Goal: Task Accomplishment & Management: Use online tool/utility

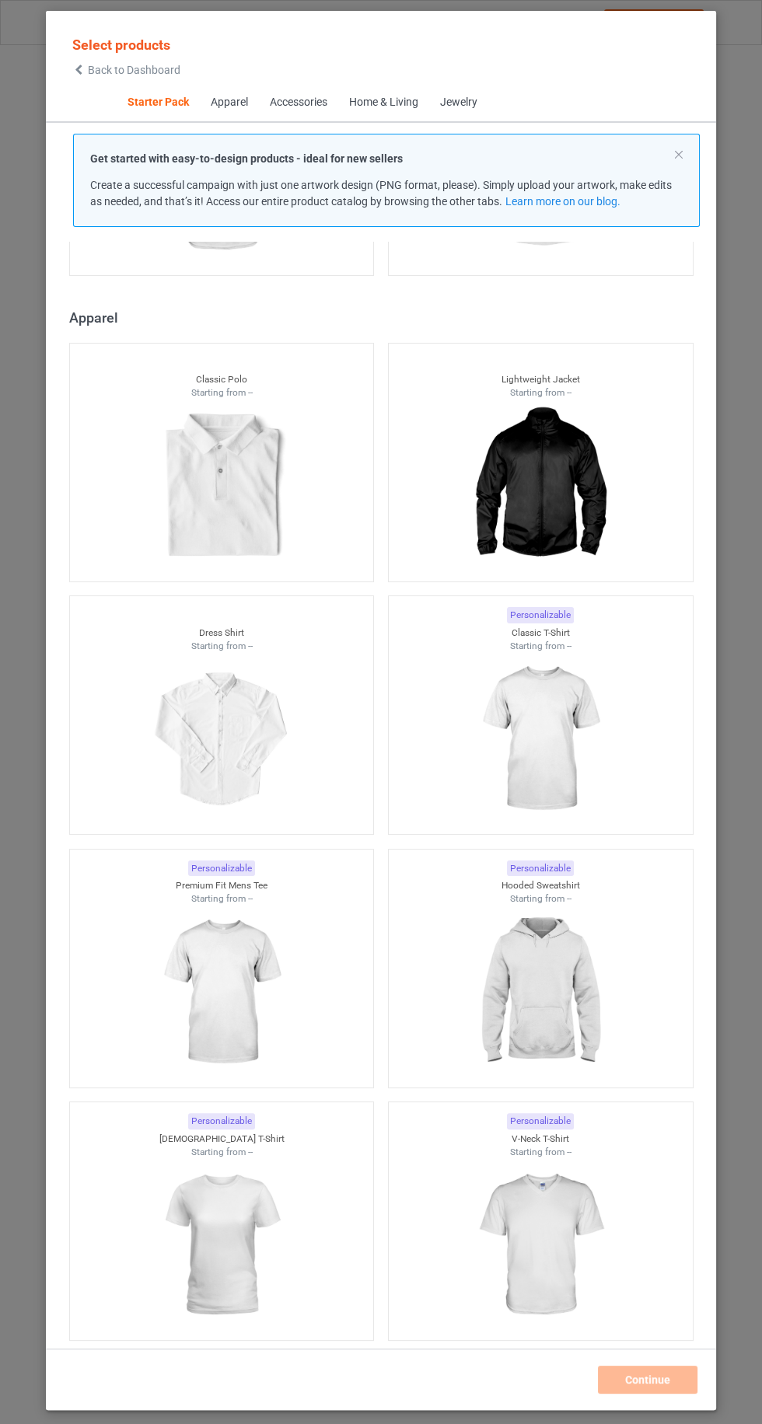
scroll to position [757, 0]
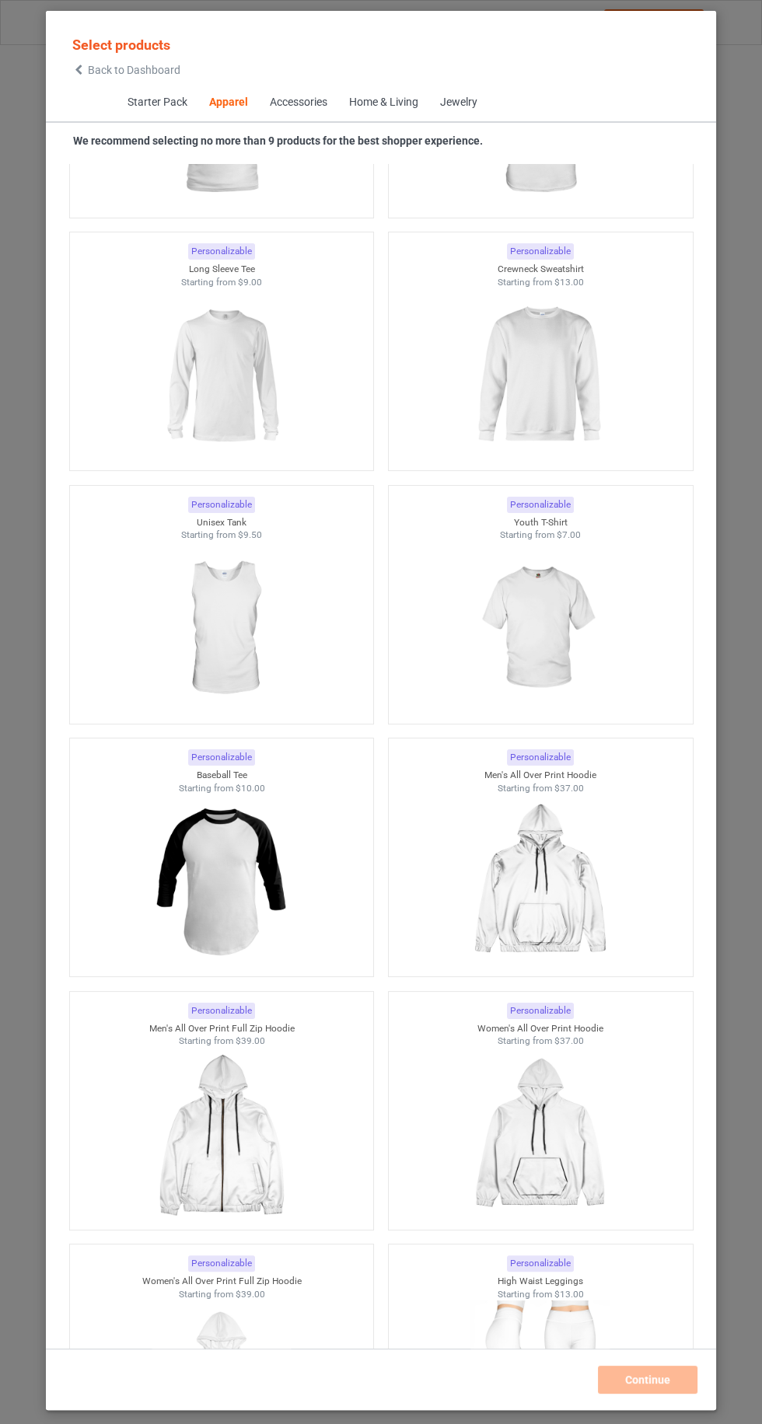
scroll to position [1810, 0]
click at [629, 858] on div at bounding box center [540, 882] width 319 height 183
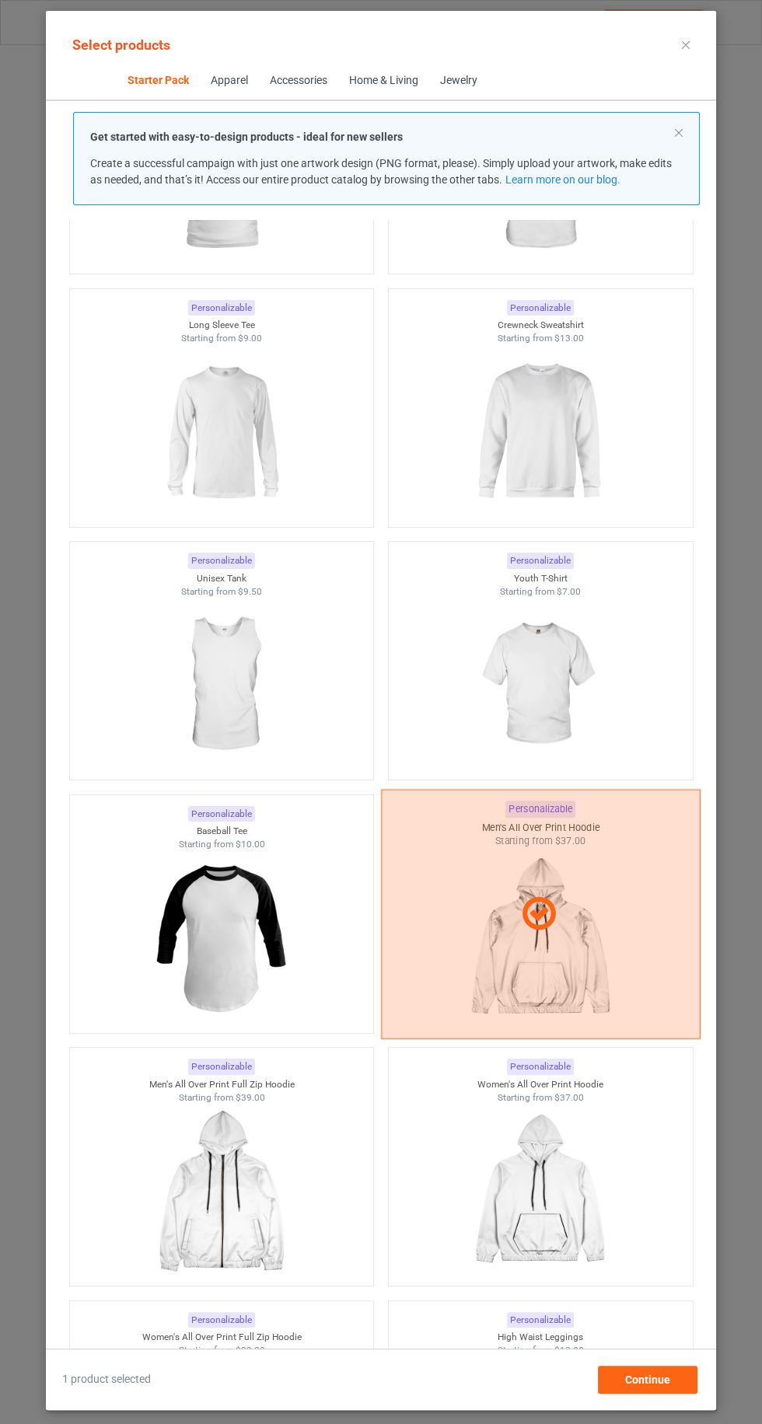
scroll to position [107, 0]
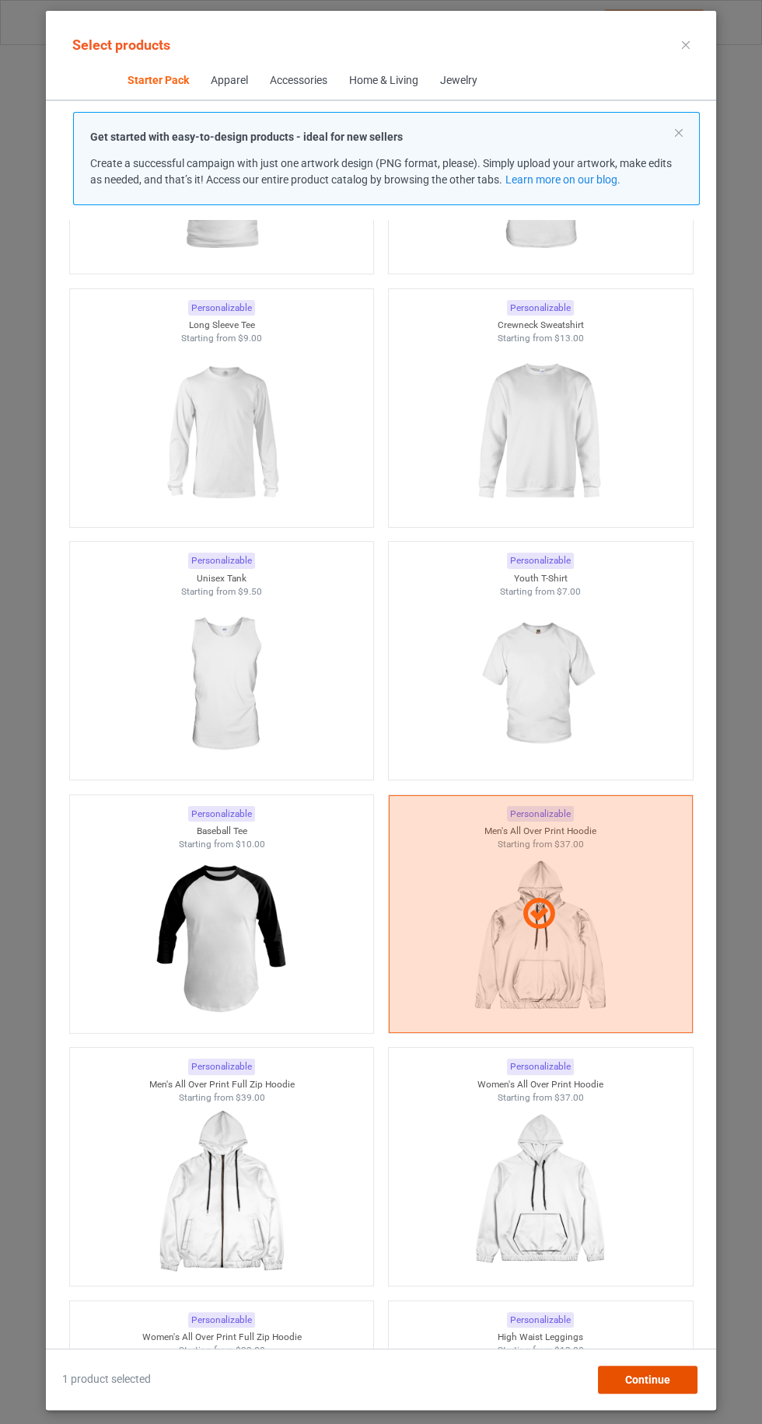
click at [686, 1379] on div "Continue" at bounding box center [647, 1379] width 99 height 28
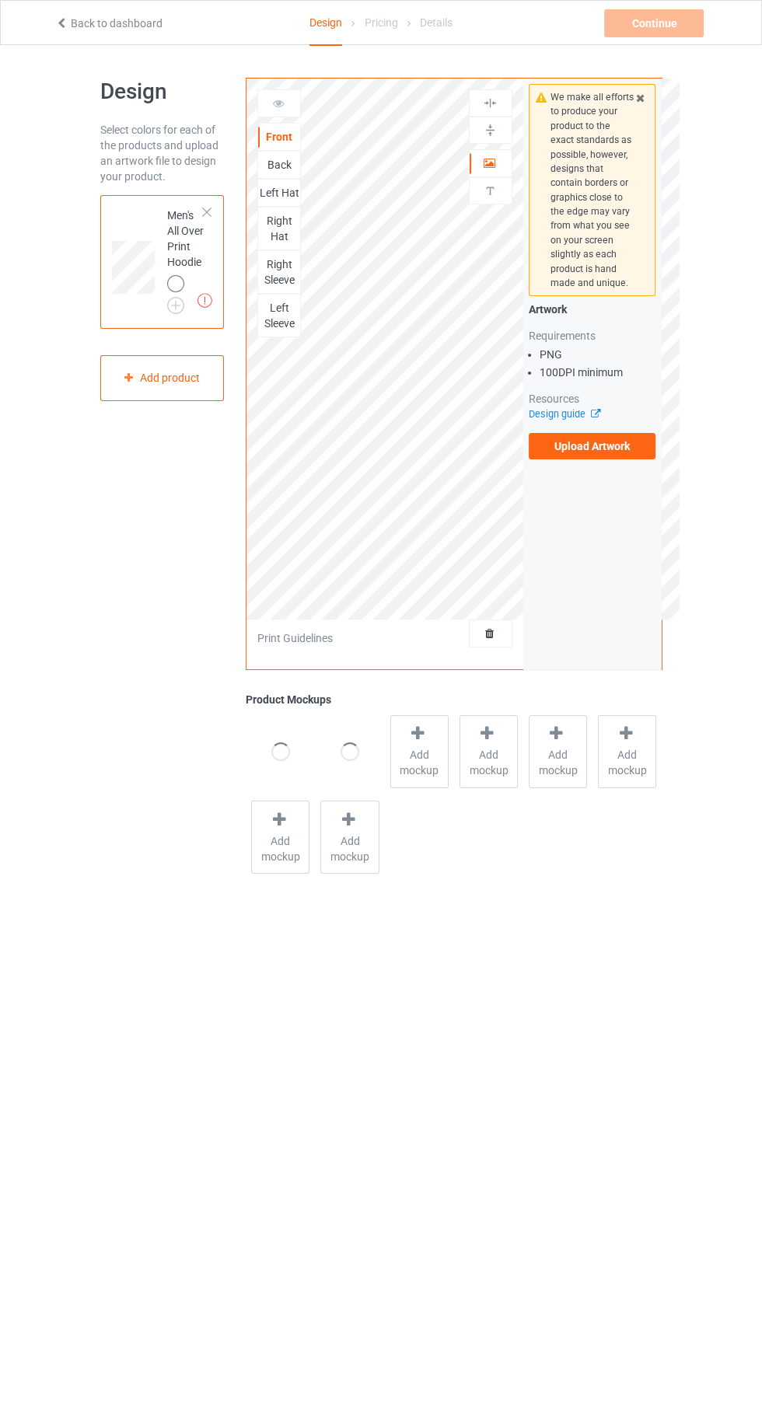
click at [281, 167] on div "Back" at bounding box center [279, 165] width 42 height 16
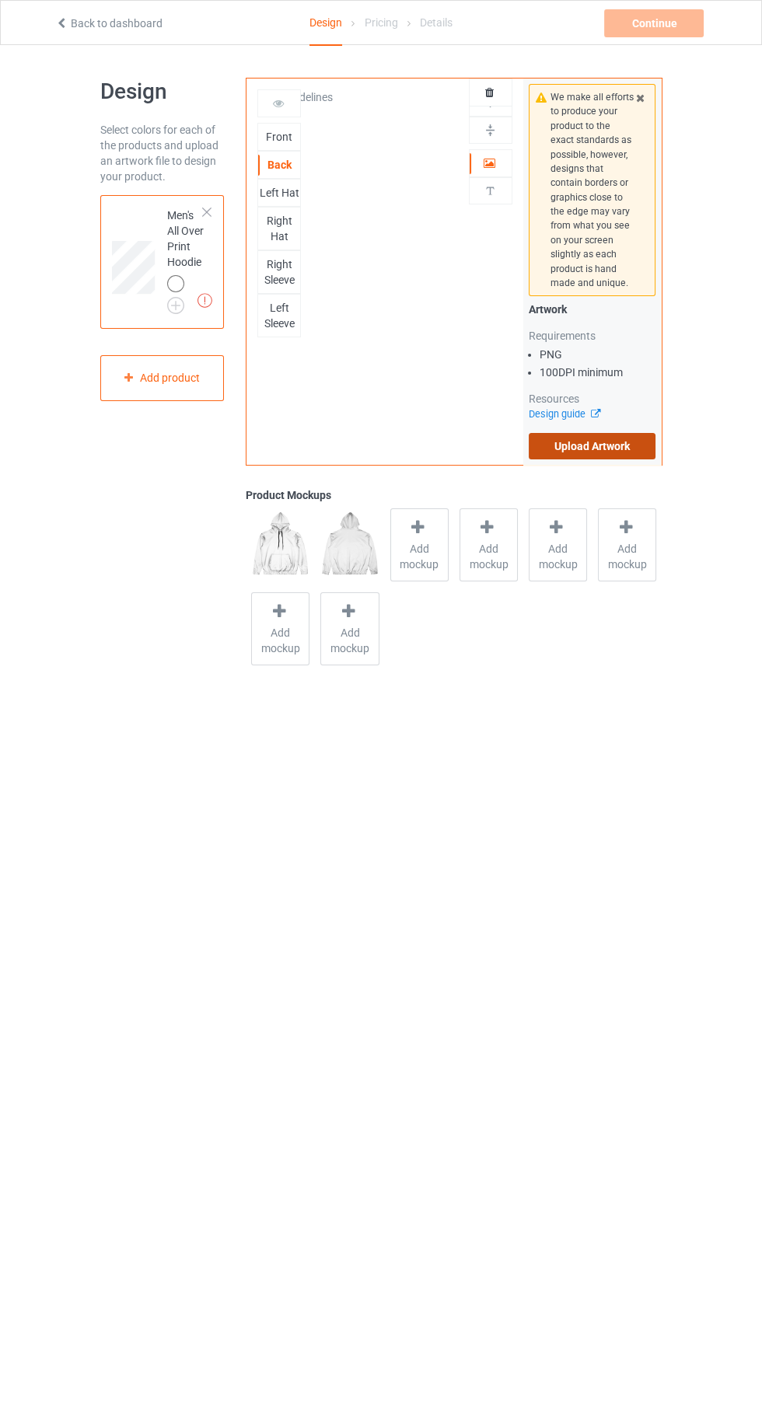
click at [622, 442] on label "Upload Artwork" at bounding box center [591, 446] width 127 height 26
click at [0, 0] on input "Upload Artwork" at bounding box center [0, 0] width 0 height 0
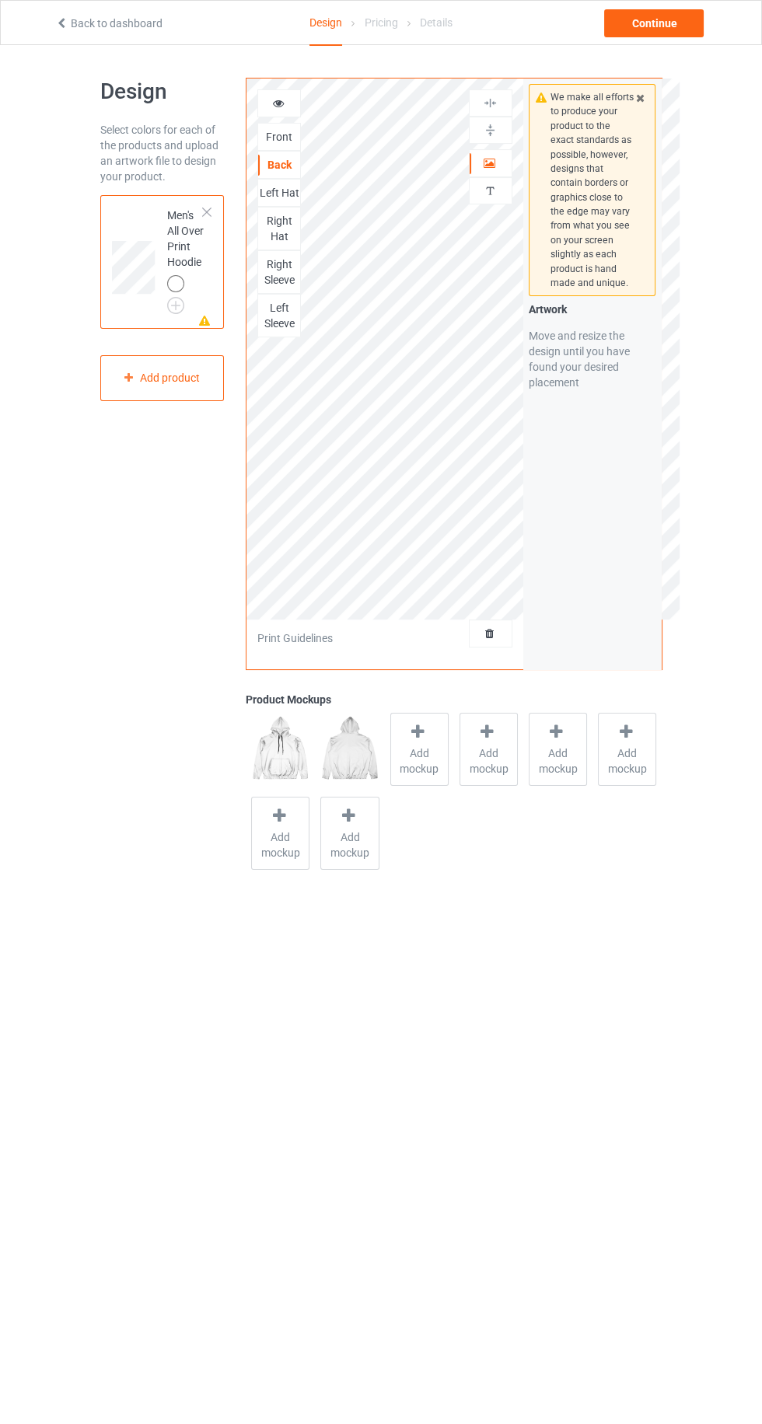
click at [497, 166] on div at bounding box center [490, 163] width 42 height 16
click at [281, 277] on div "Right Sleeve" at bounding box center [279, 271] width 42 height 31
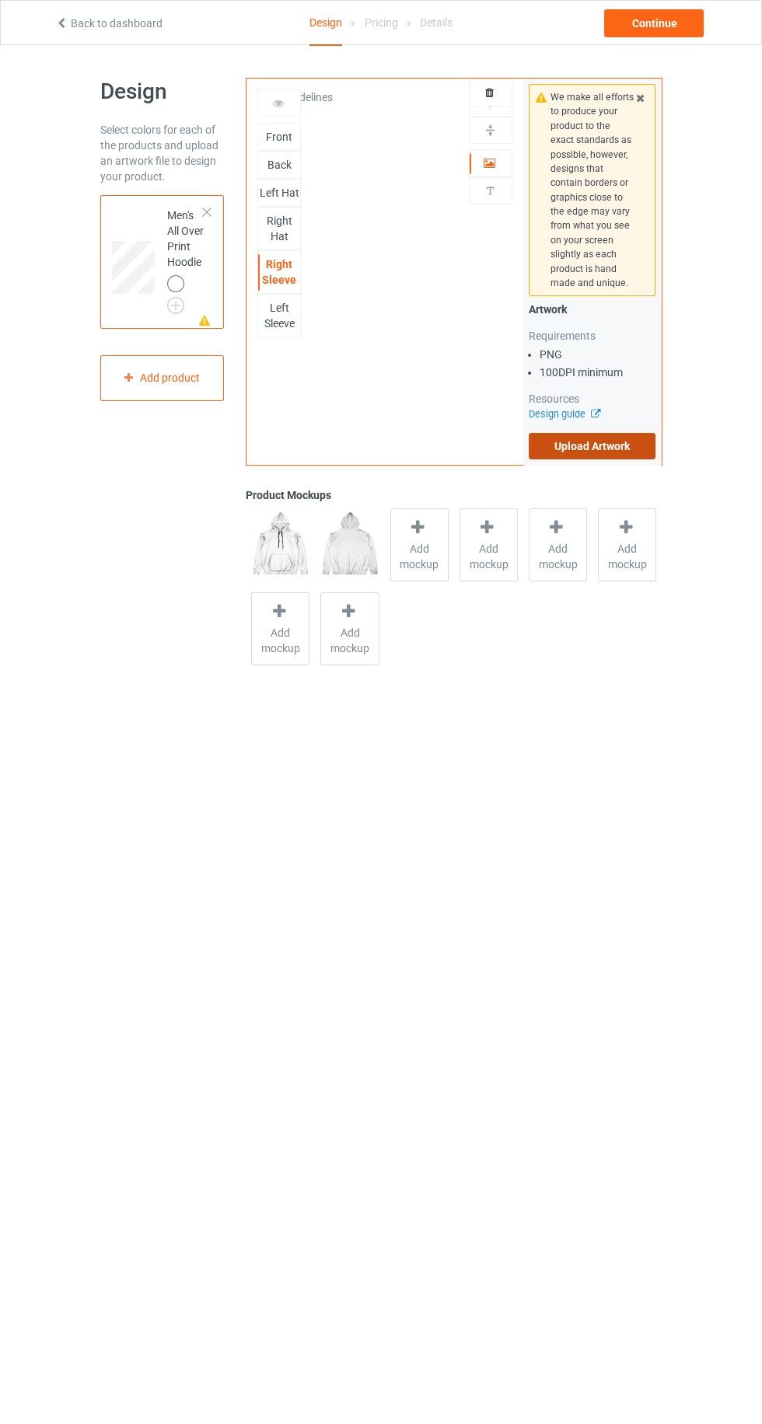
click at [610, 445] on label "Upload Artwork" at bounding box center [591, 446] width 127 height 26
click at [0, 0] on input "Upload Artwork" at bounding box center [0, 0] width 0 height 0
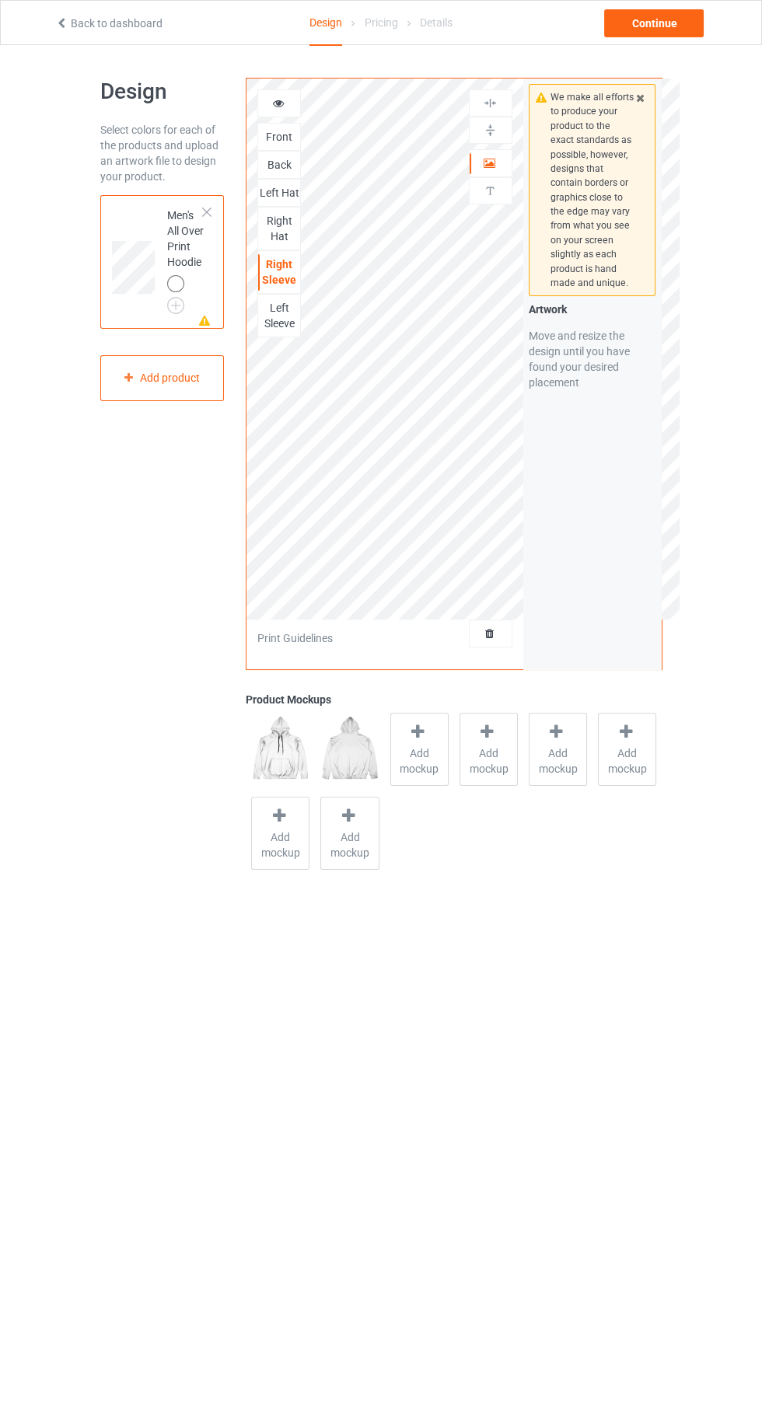
click at [496, 164] on div at bounding box center [490, 163] width 42 height 16
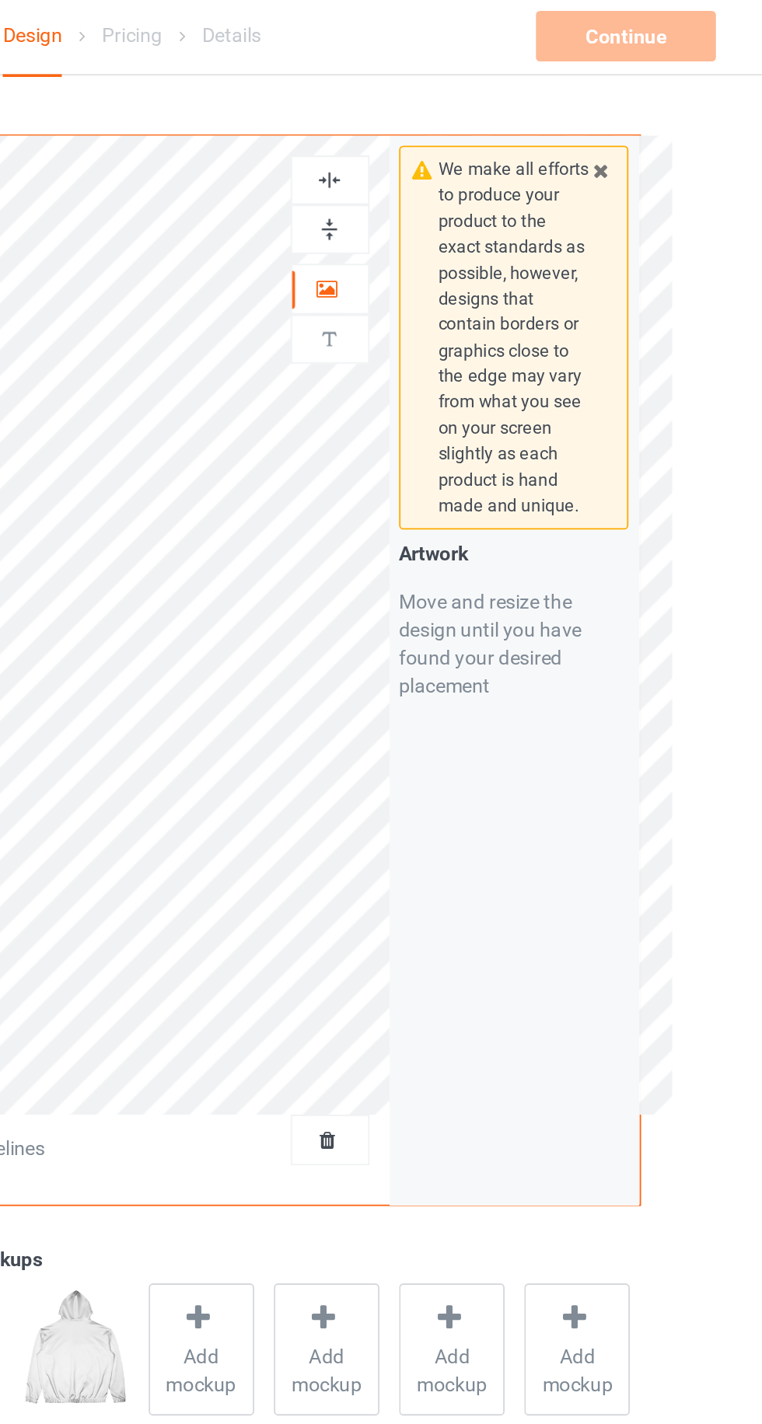
click at [493, 126] on img at bounding box center [490, 130] width 15 height 15
click at [495, 100] on img at bounding box center [490, 103] width 15 height 15
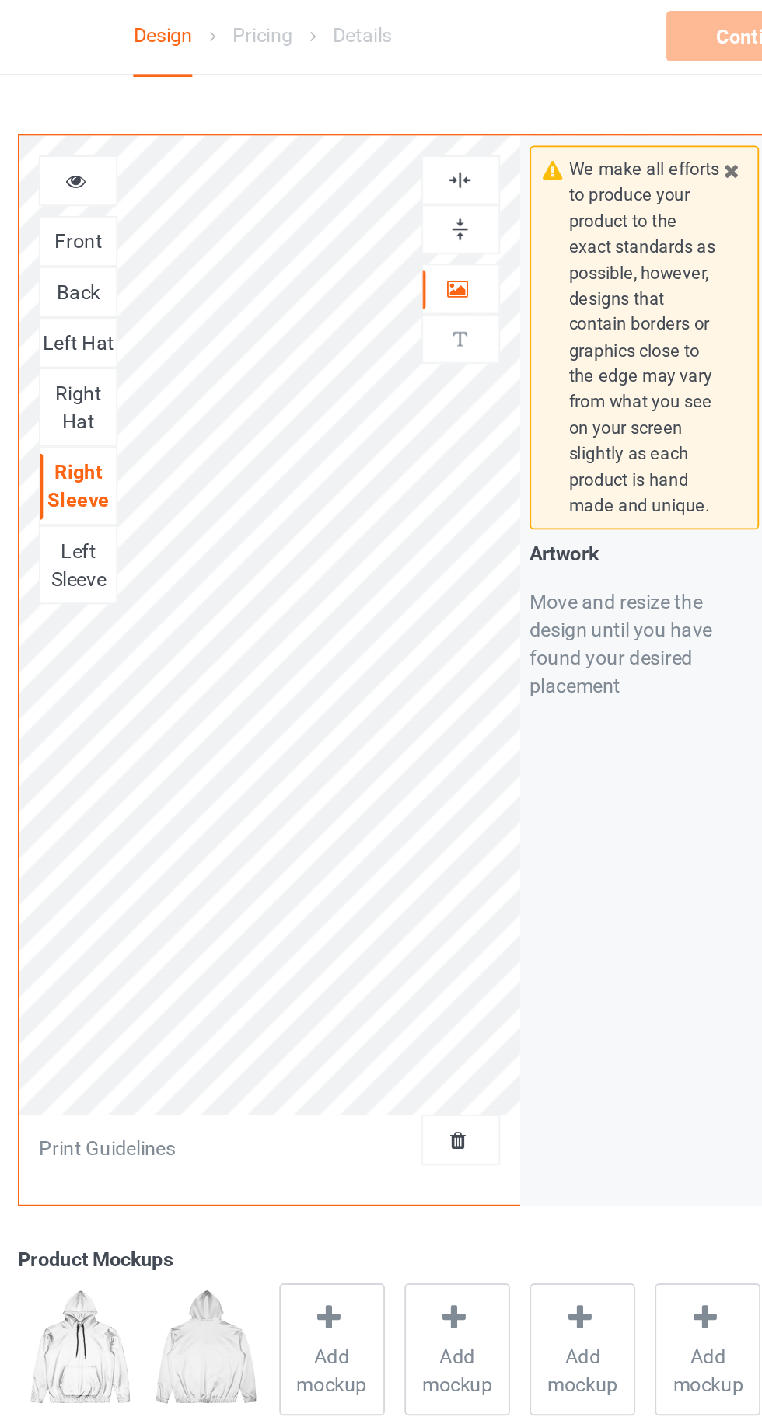
click at [275, 307] on div "Left Sleeve" at bounding box center [279, 315] width 42 height 31
click at [500, 164] on div at bounding box center [490, 163] width 42 height 16
click at [491, 134] on img at bounding box center [490, 130] width 15 height 15
click at [497, 97] on img at bounding box center [490, 103] width 15 height 15
click at [286, 103] on div at bounding box center [279, 104] width 42 height 16
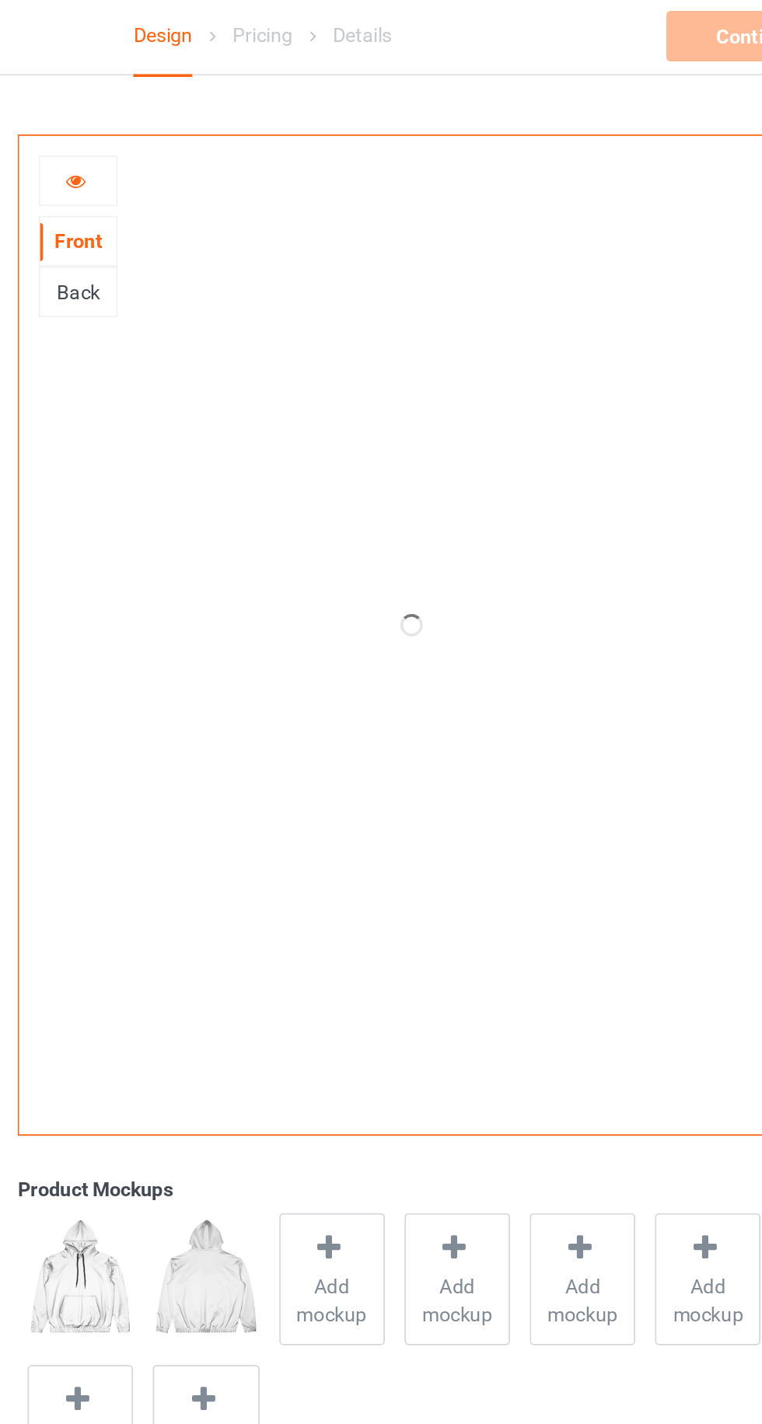
click at [280, 165] on div "Back" at bounding box center [279, 165] width 42 height 16
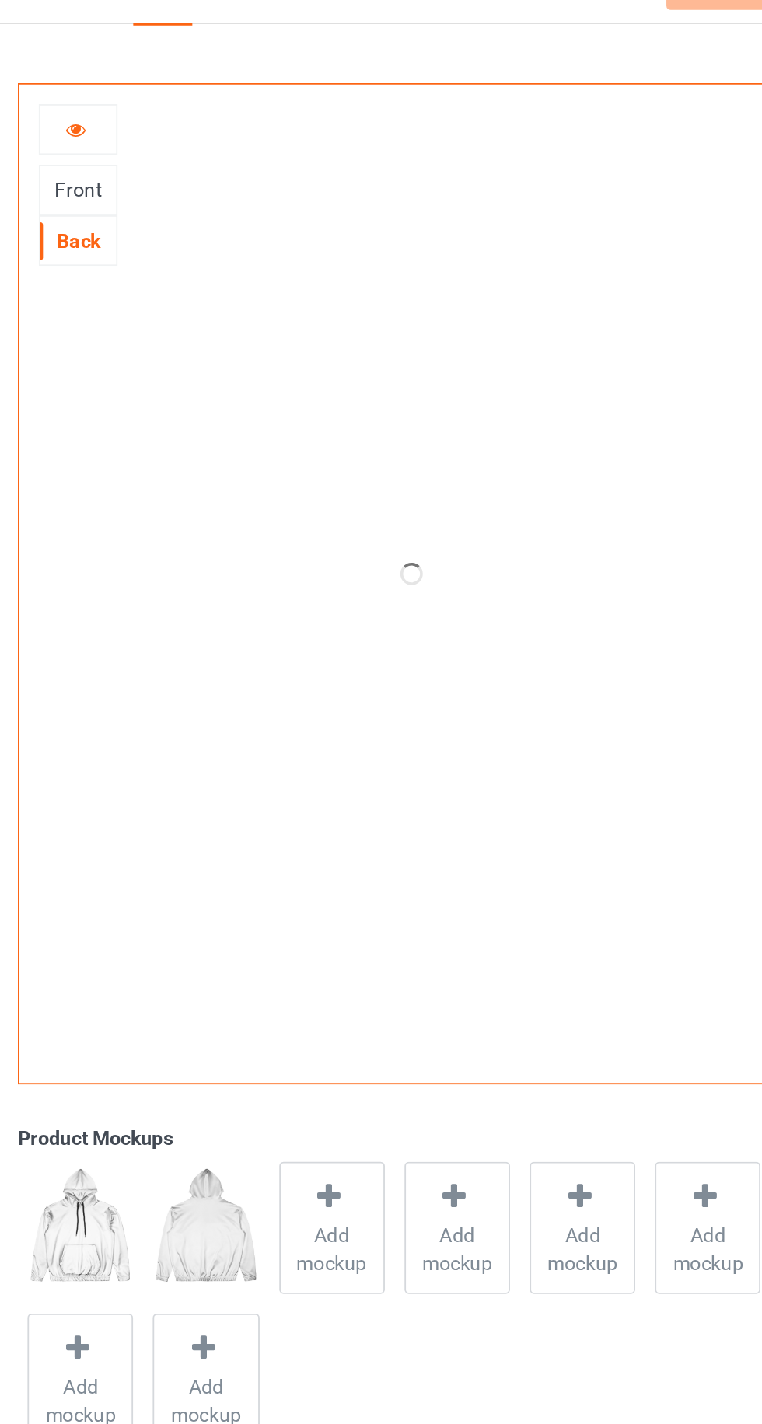
click at [281, 106] on icon at bounding box center [277, 101] width 13 height 11
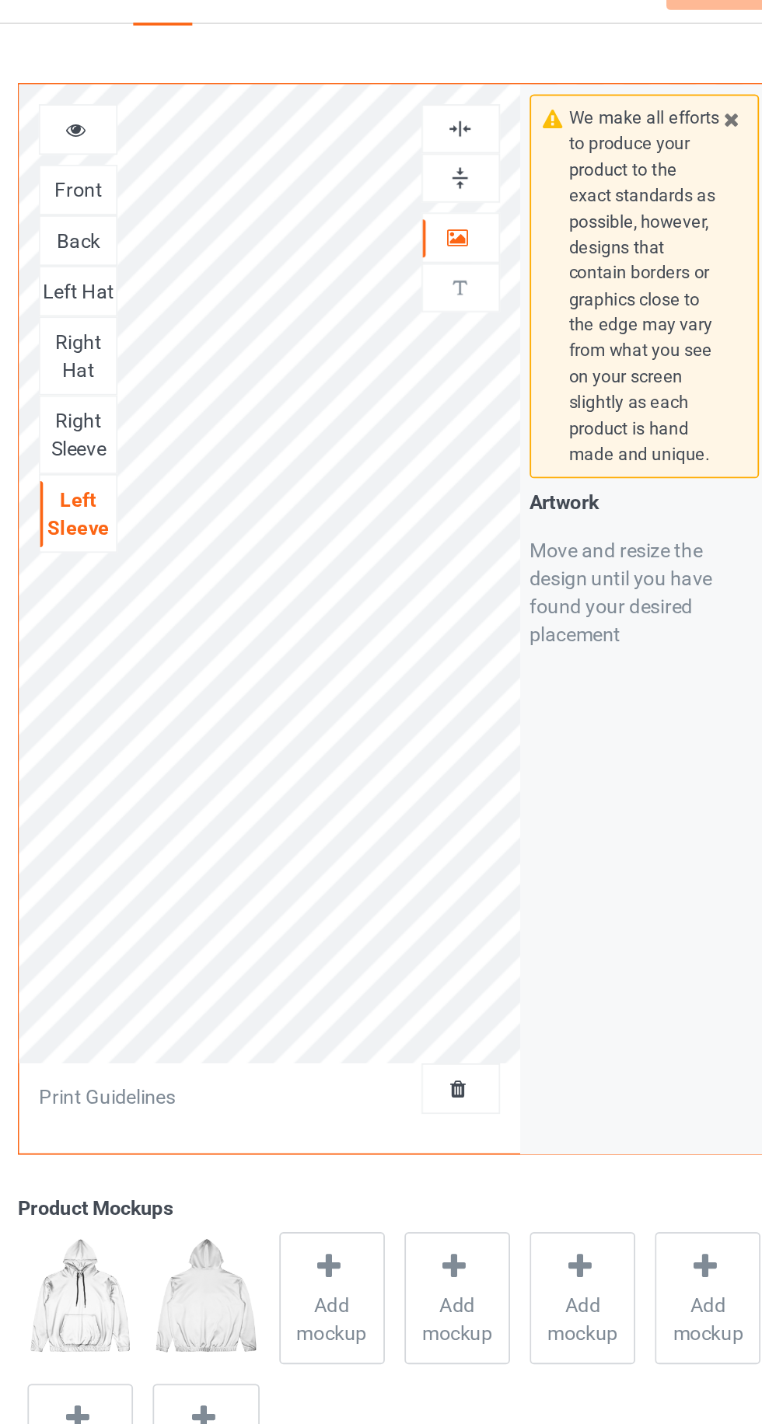
click at [270, 164] on div "Back" at bounding box center [279, 165] width 42 height 16
click at [488, 163] on icon at bounding box center [489, 160] width 13 height 11
click at [491, 132] on img at bounding box center [490, 130] width 15 height 15
click at [475, 103] on div at bounding box center [490, 103] width 42 height 15
click at [484, 104] on img at bounding box center [490, 103] width 15 height 15
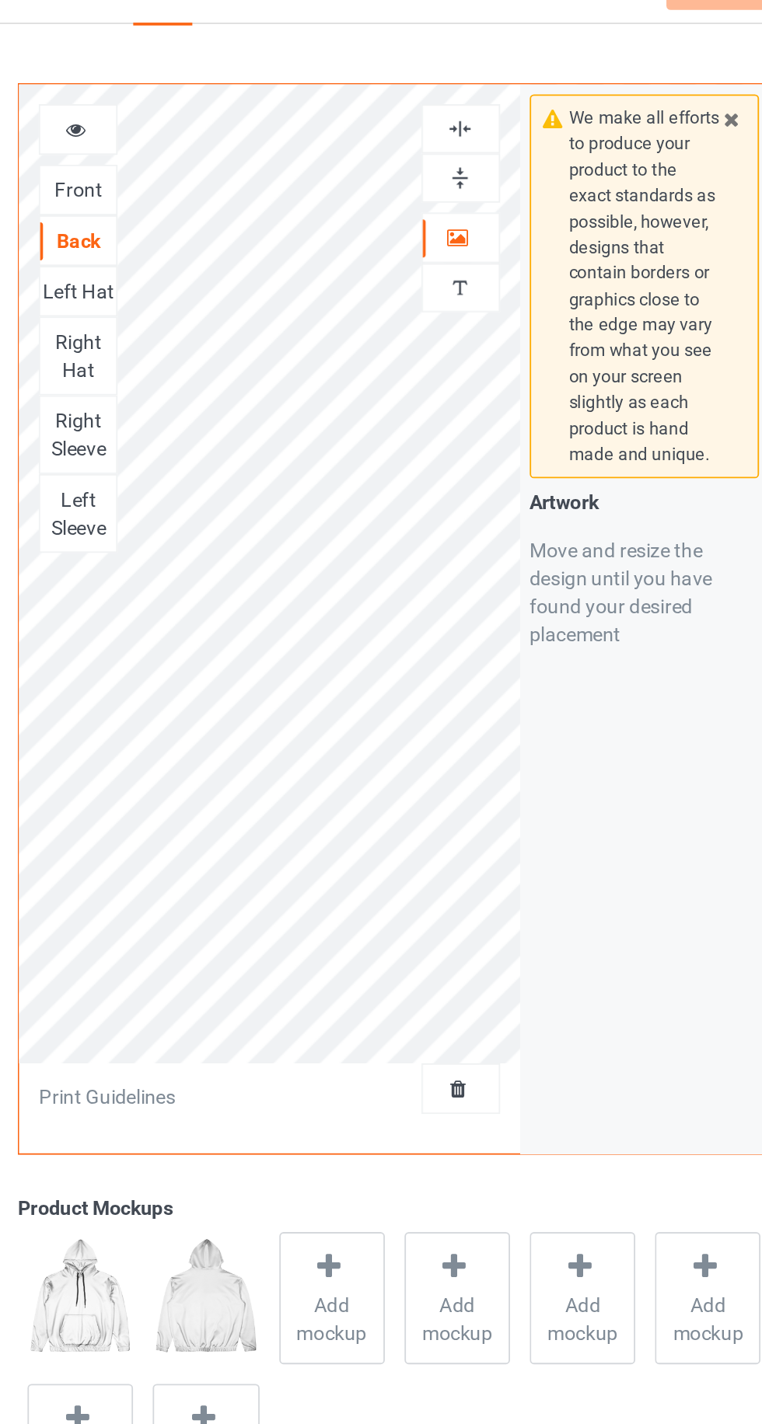
click at [488, 162] on icon at bounding box center [489, 160] width 13 height 11
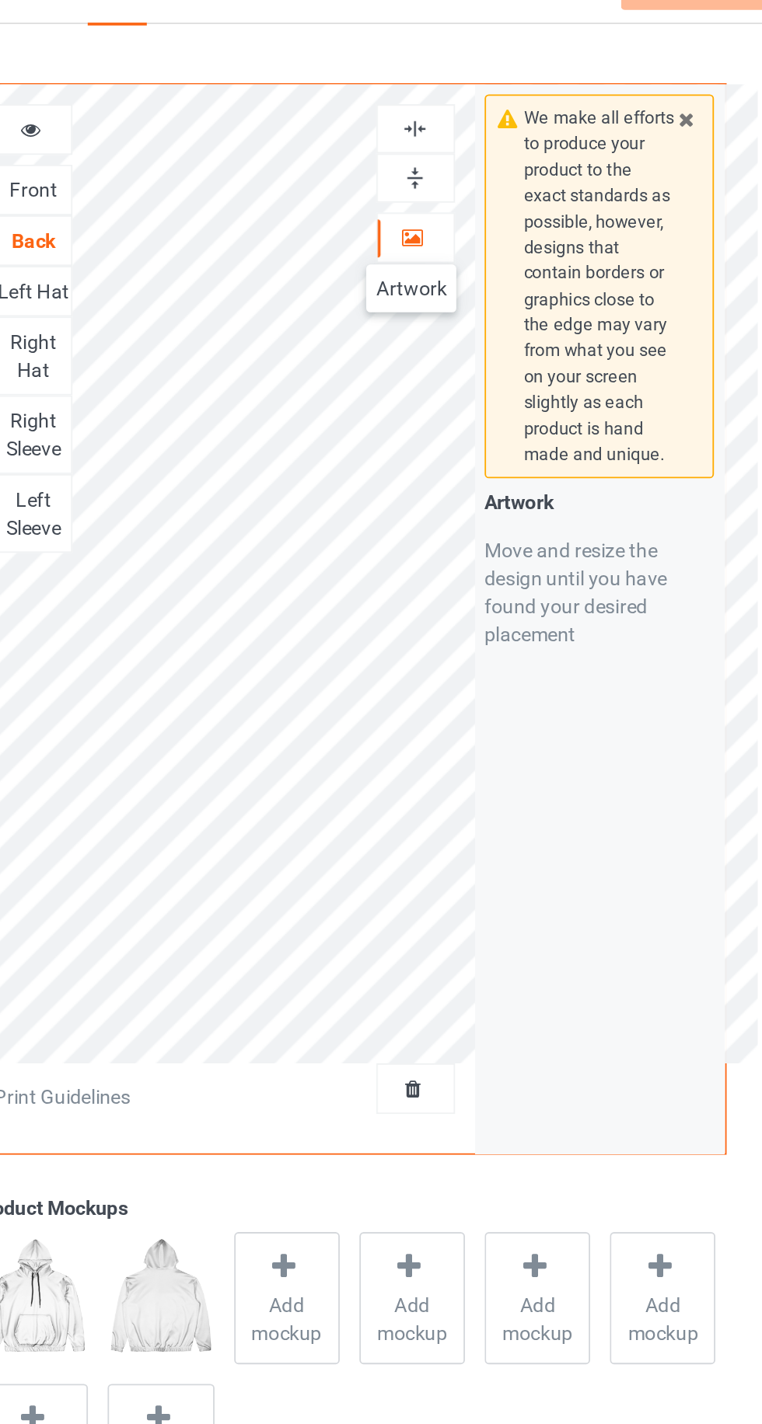
click at [487, 108] on img at bounding box center [490, 103] width 15 height 15
click at [479, 103] on div at bounding box center [490, 103] width 42 height 15
click at [276, 98] on icon at bounding box center [277, 101] width 13 height 11
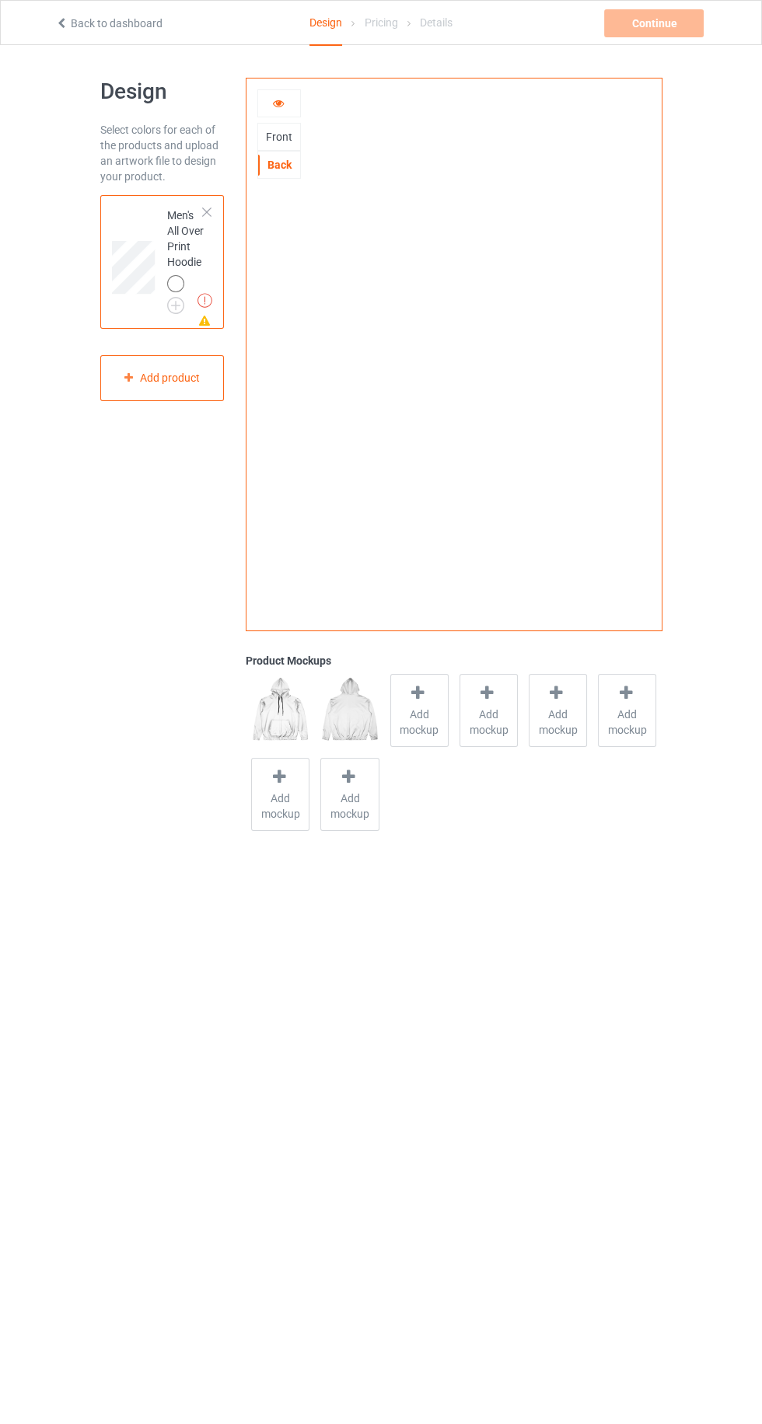
click at [272, 104] on icon at bounding box center [277, 101] width 13 height 11
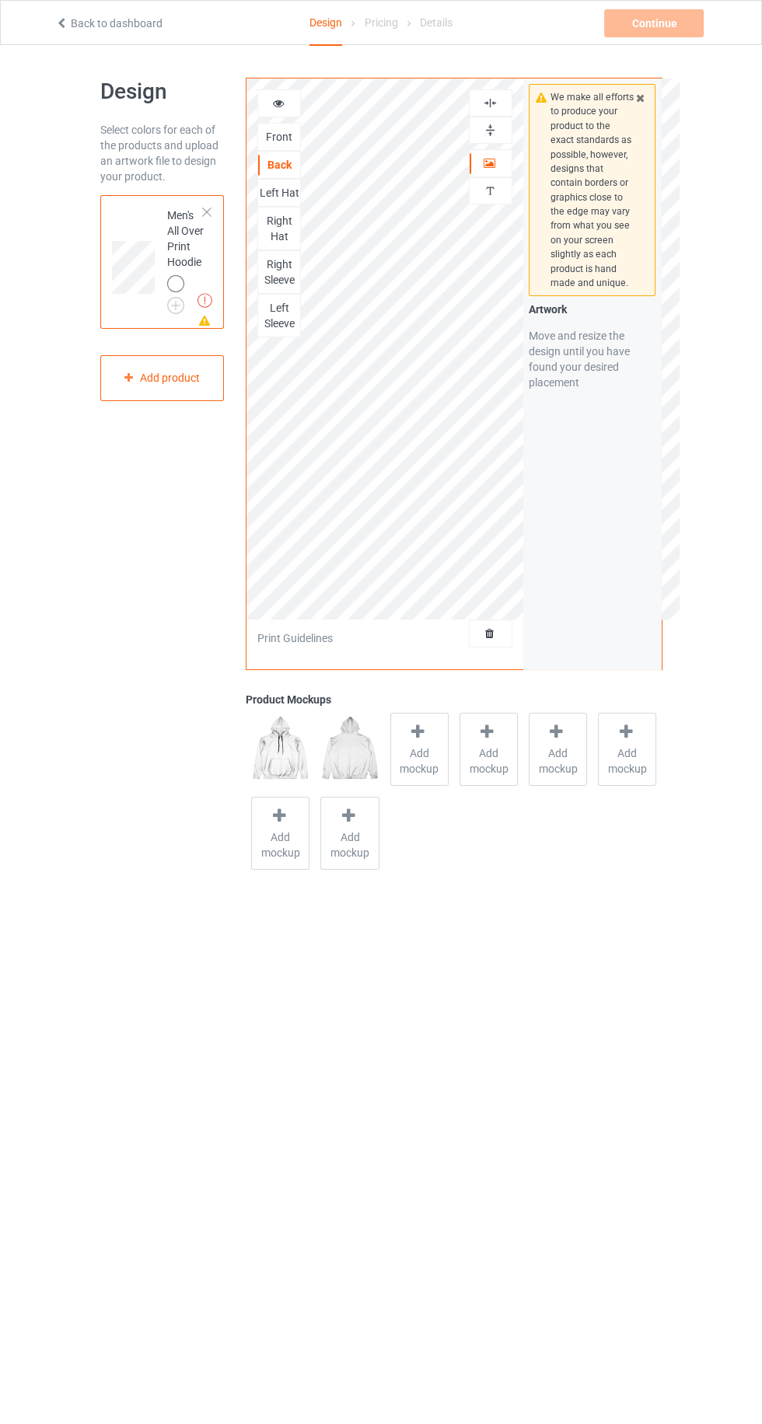
click at [270, 145] on div "Front" at bounding box center [279, 137] width 44 height 28
click at [267, 142] on div "Front" at bounding box center [279, 137] width 42 height 16
click at [636, 450] on label "Upload Artwork" at bounding box center [591, 446] width 127 height 26
click at [0, 0] on input "Upload Artwork" at bounding box center [0, 0] width 0 height 0
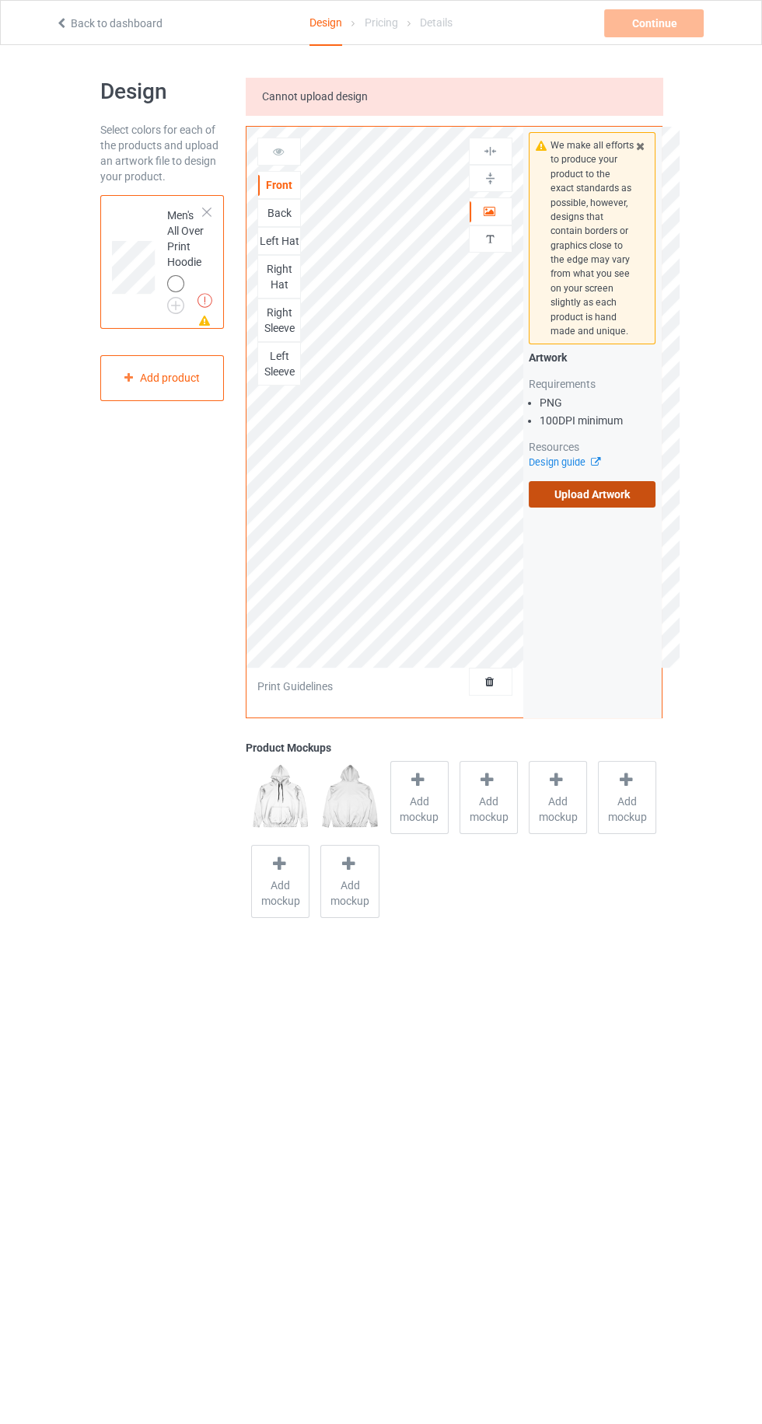
click at [643, 506] on label "Upload Artwork" at bounding box center [591, 494] width 127 height 26
click at [0, 0] on input "Upload Artwork" at bounding box center [0, 0] width 0 height 0
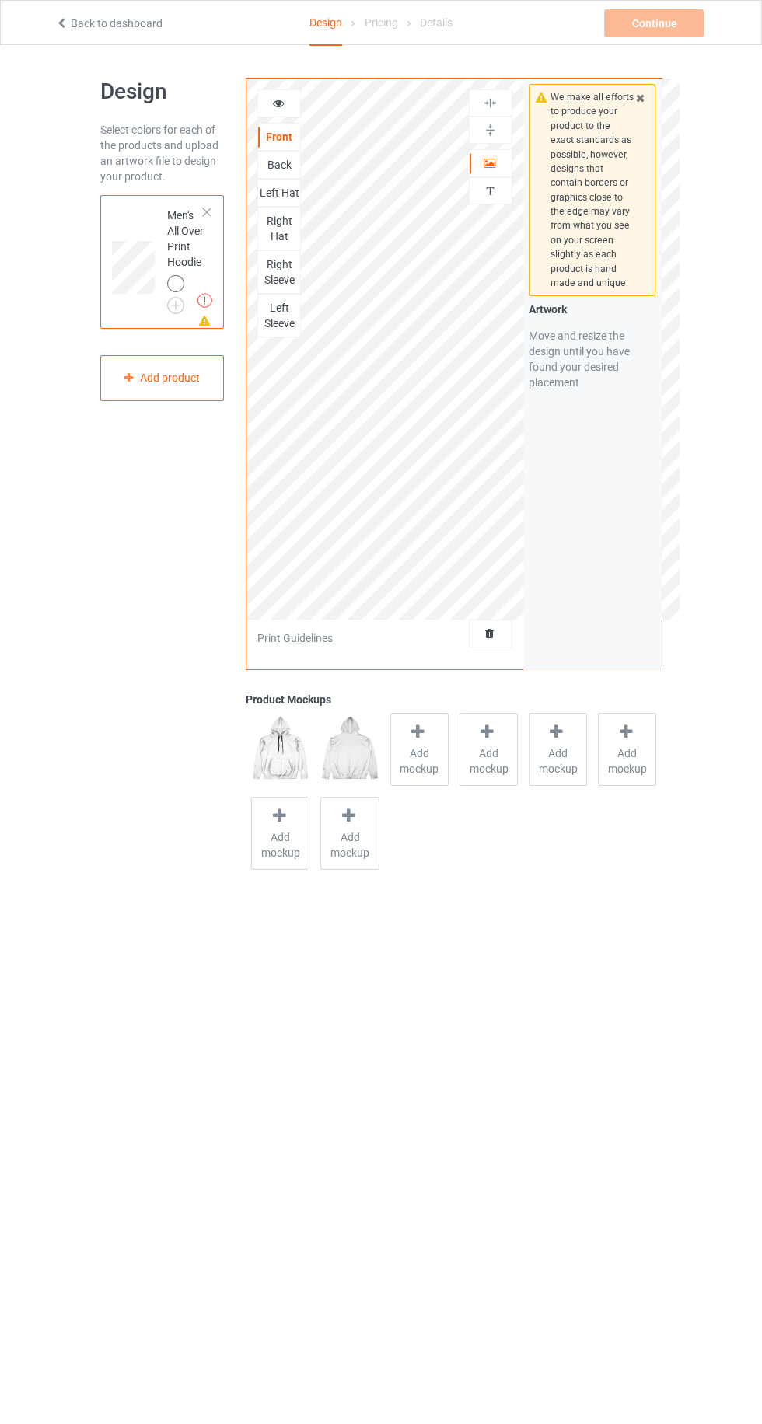
click at [507, 162] on div at bounding box center [490, 163] width 42 height 16
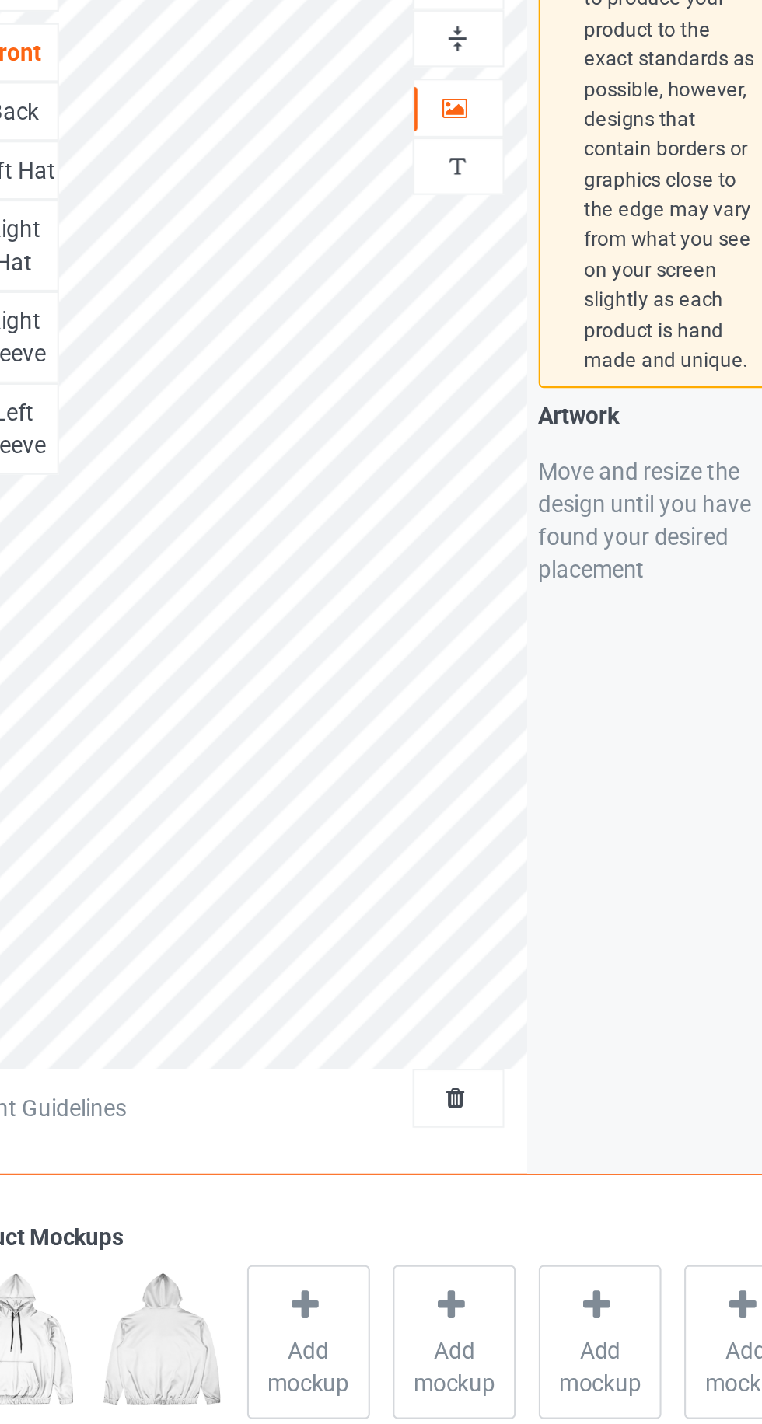
click at [493, 160] on icon at bounding box center [489, 160] width 13 height 11
click at [488, 162] on icon at bounding box center [489, 160] width 13 height 11
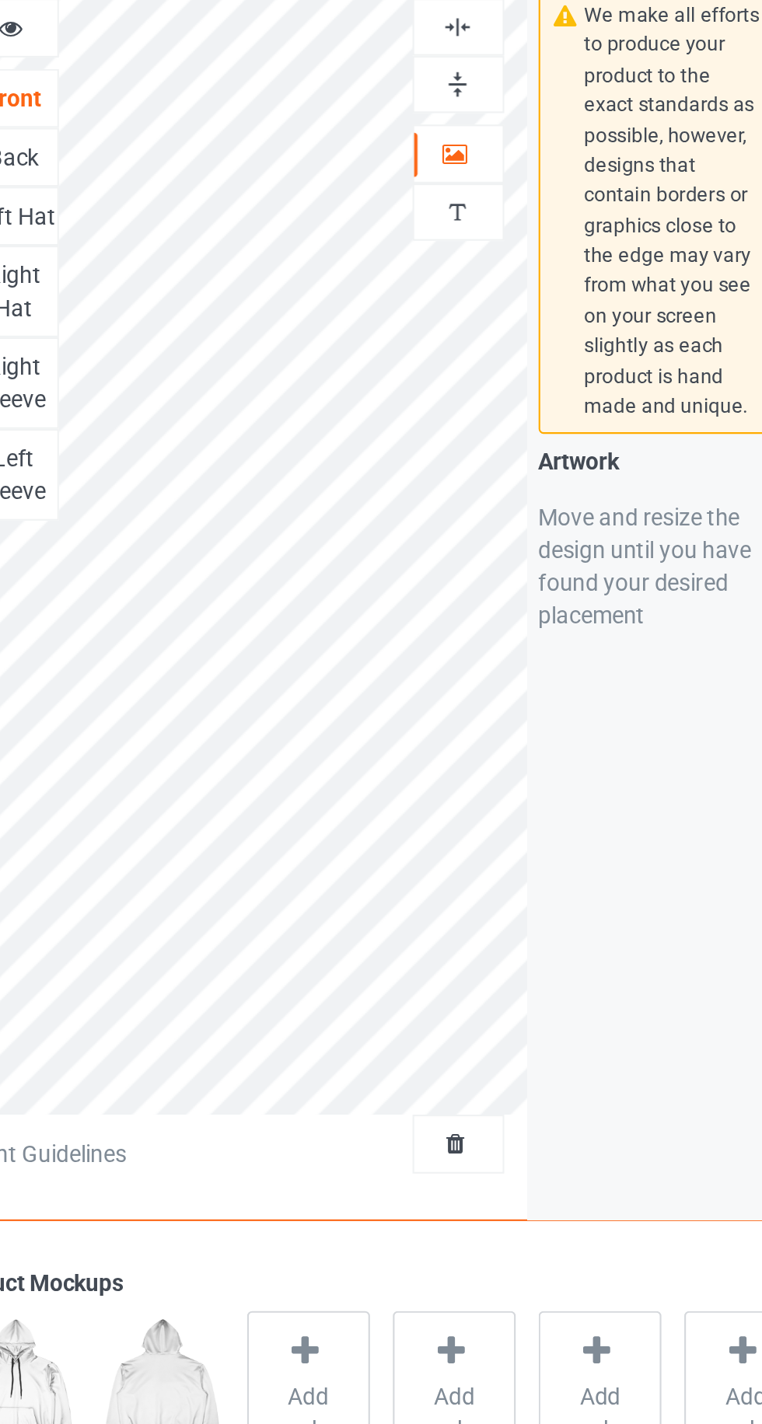
click at [489, 134] on img at bounding box center [490, 130] width 15 height 15
click at [492, 99] on img at bounding box center [490, 103] width 15 height 15
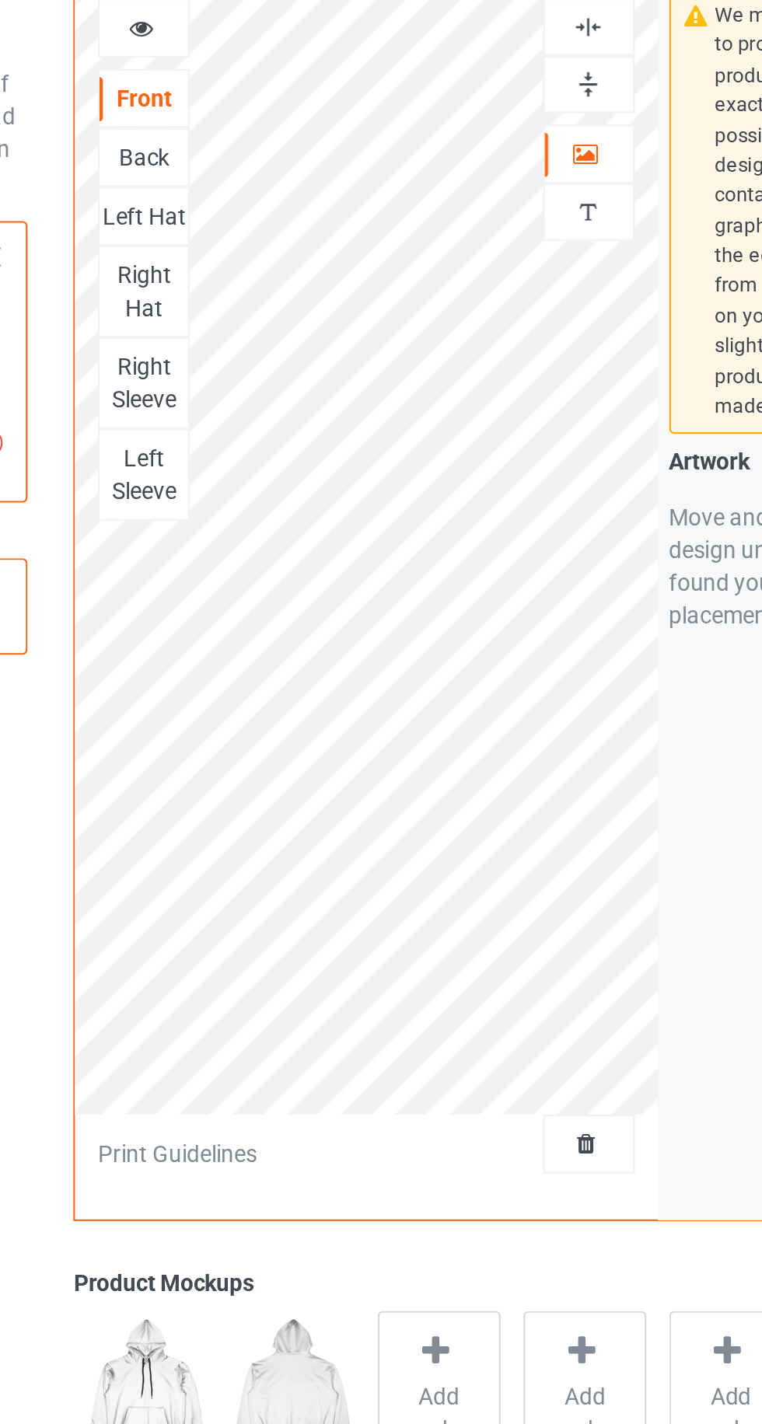
click at [500, 103] on div at bounding box center [490, 103] width 42 height 15
click at [273, 106] on icon at bounding box center [277, 101] width 13 height 11
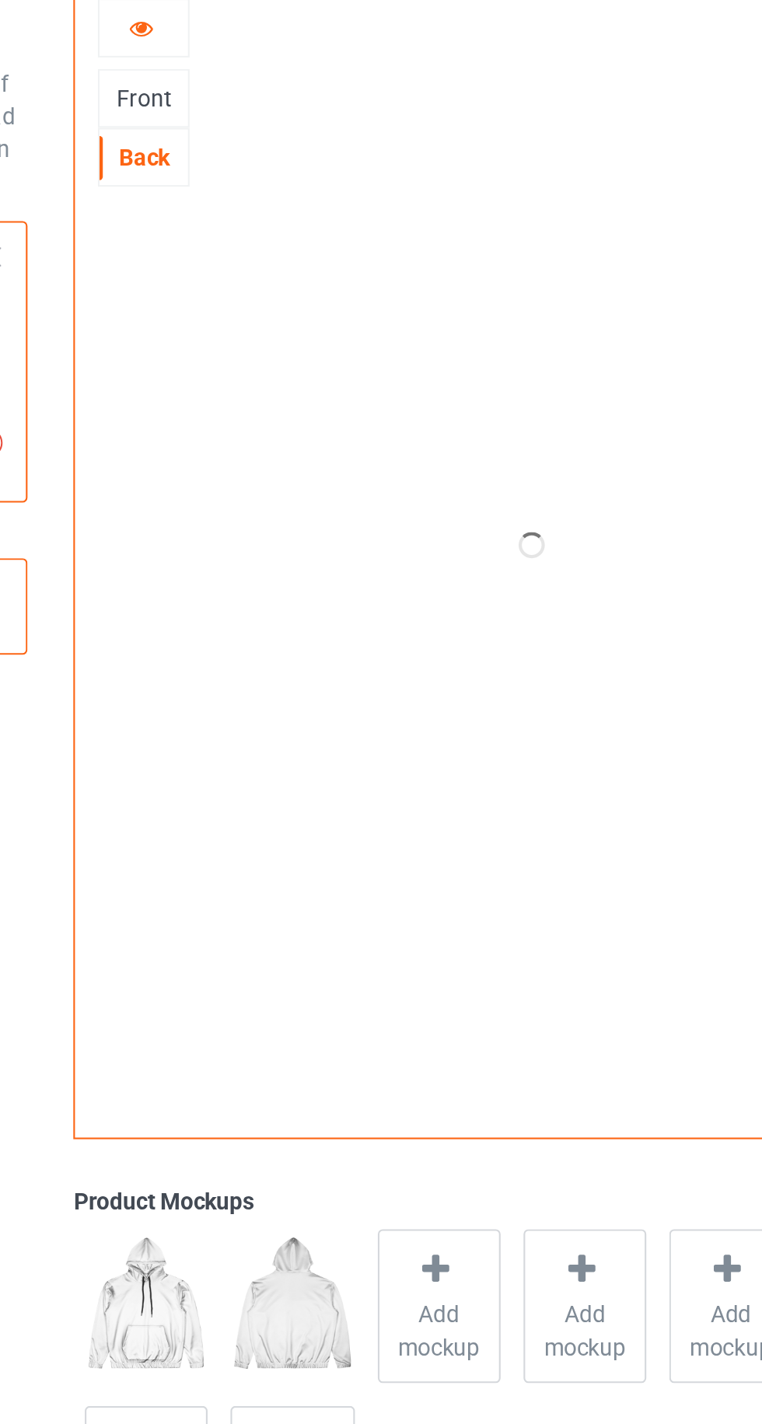
click at [277, 104] on icon at bounding box center [277, 101] width 13 height 11
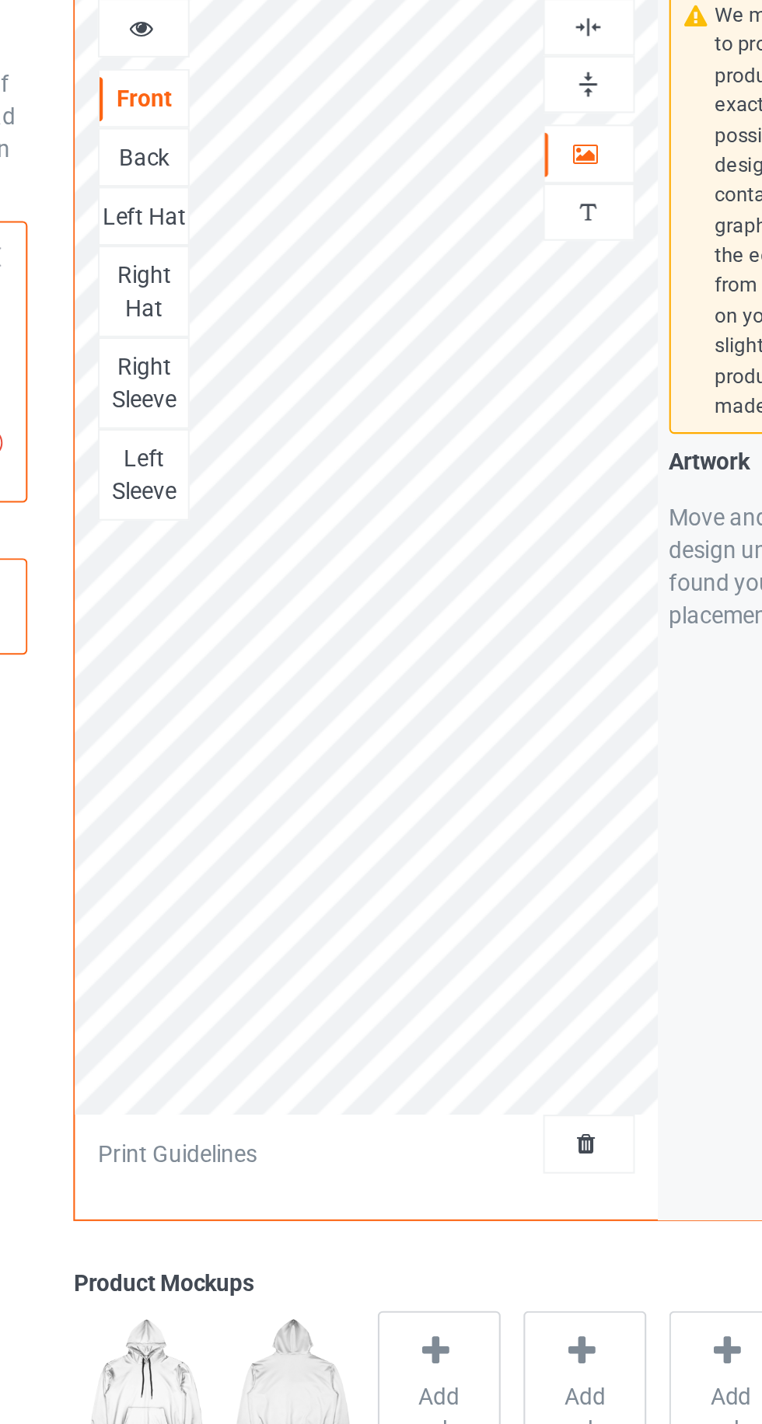
click at [277, 187] on div "Left Hat" at bounding box center [279, 193] width 42 height 16
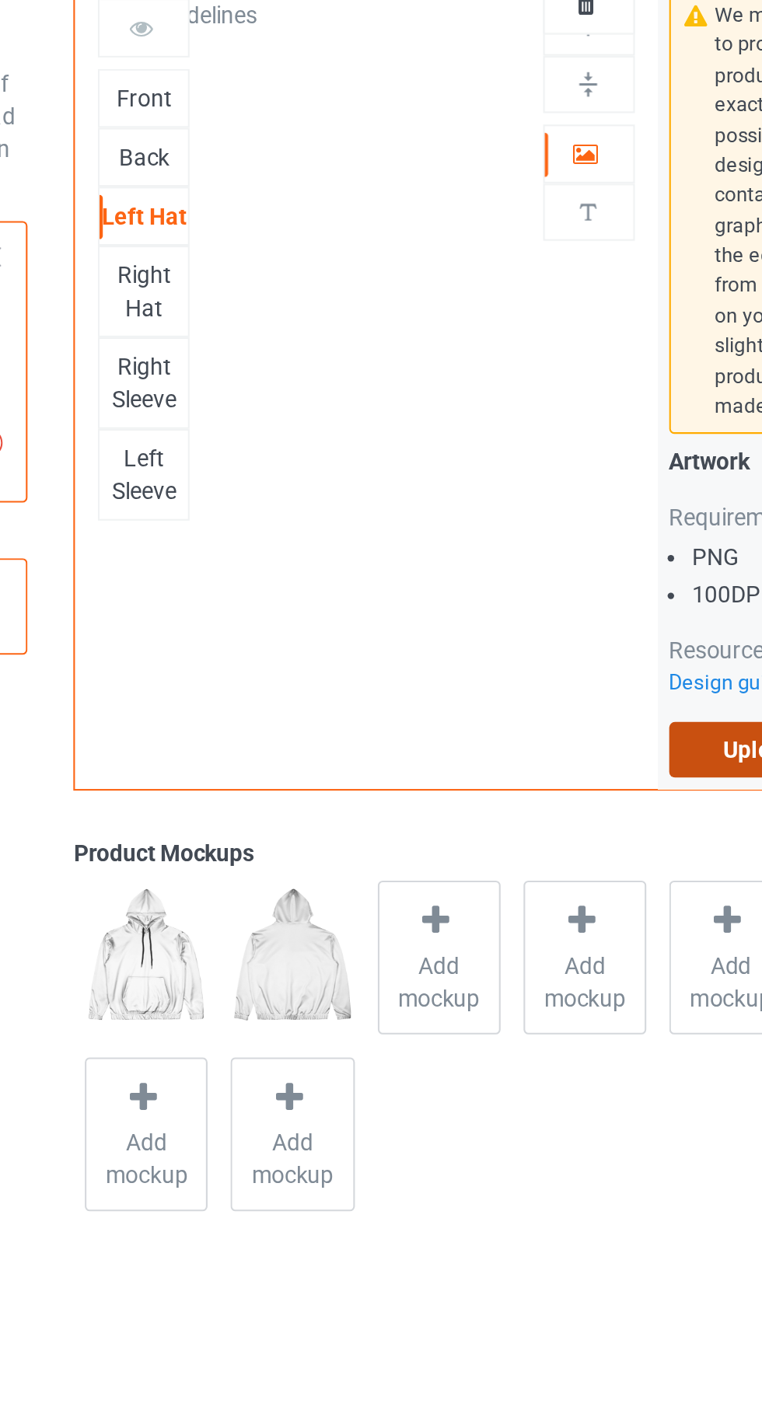
click at [555, 446] on label "Upload Artwork" at bounding box center [591, 446] width 127 height 26
click at [0, 0] on input "Upload Artwork" at bounding box center [0, 0] width 0 height 0
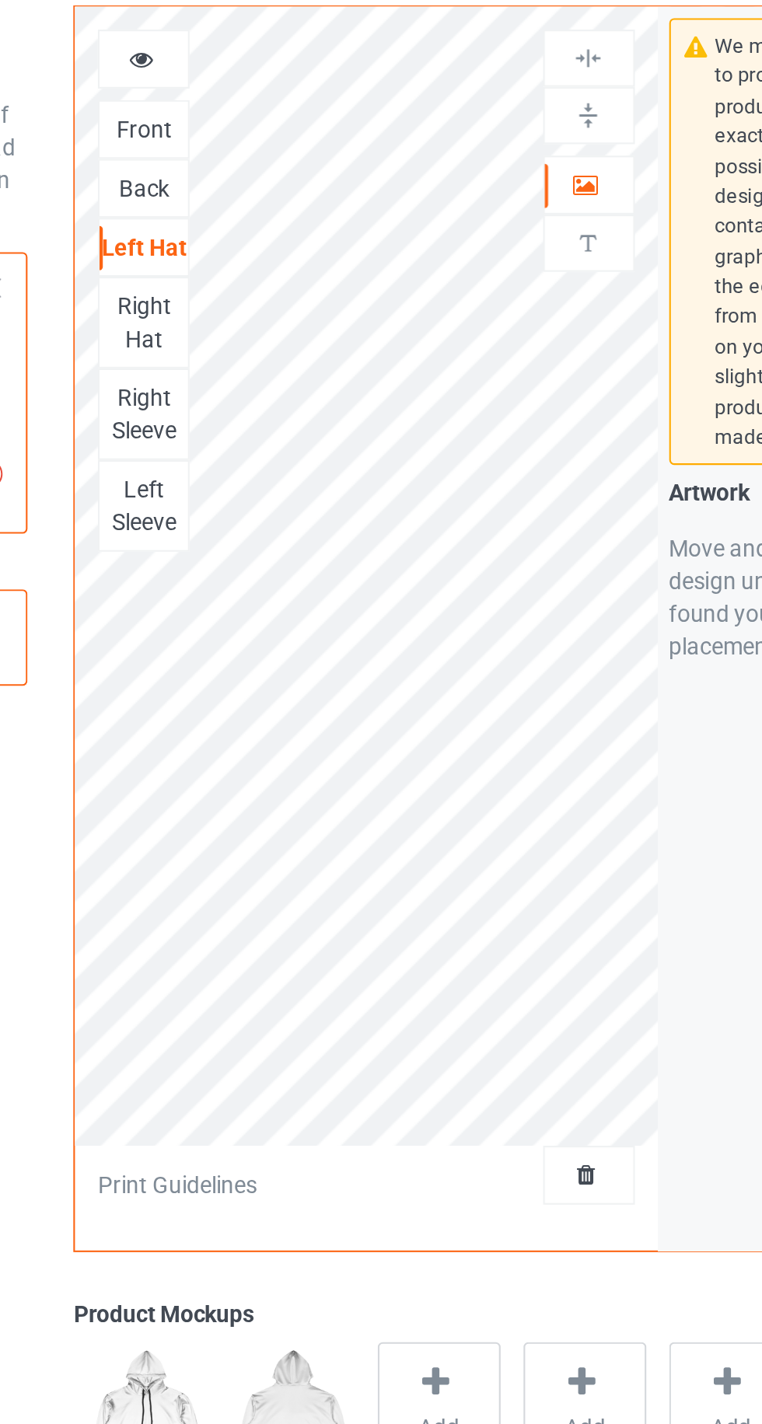
click at [492, 166] on icon at bounding box center [489, 160] width 13 height 11
click at [267, 224] on div "Right Hat" at bounding box center [279, 228] width 42 height 31
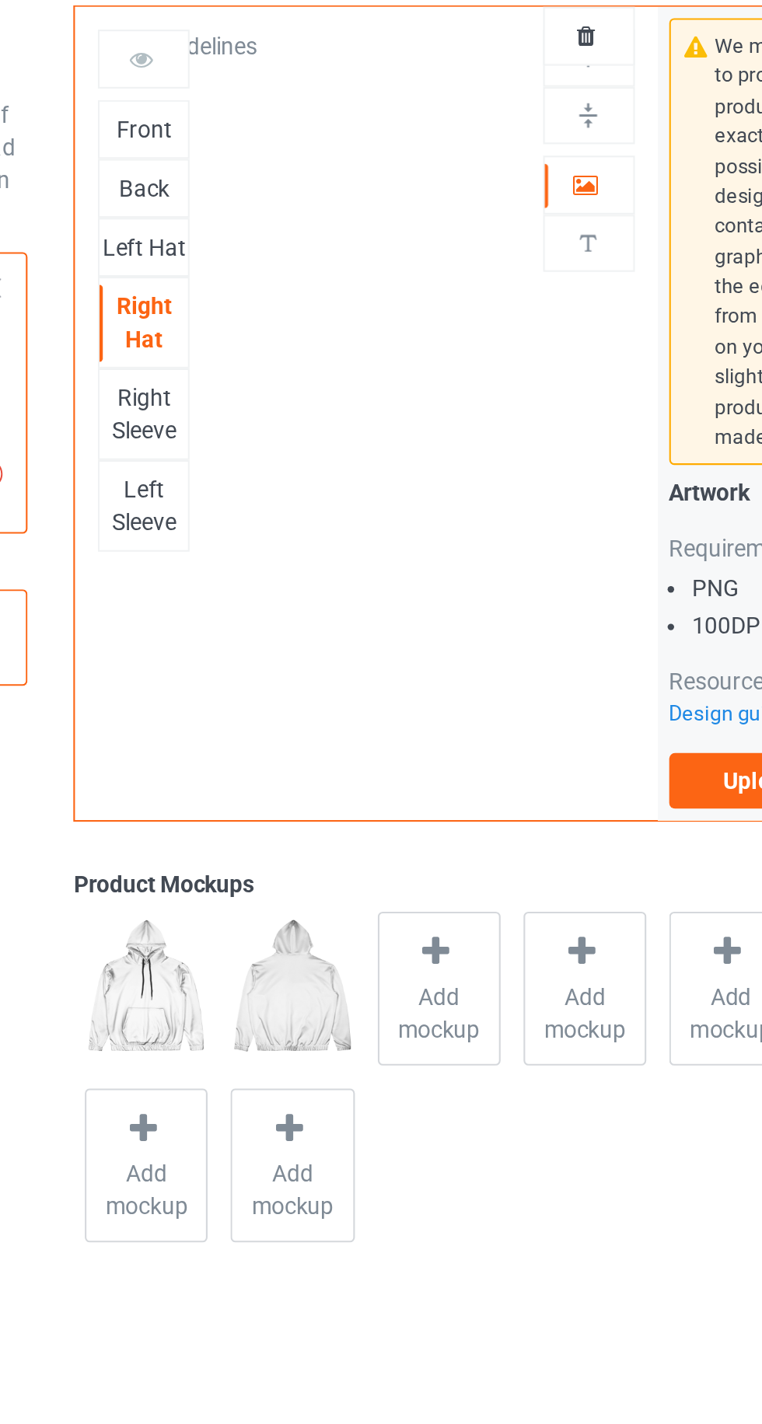
click at [486, 160] on icon at bounding box center [489, 160] width 13 height 11
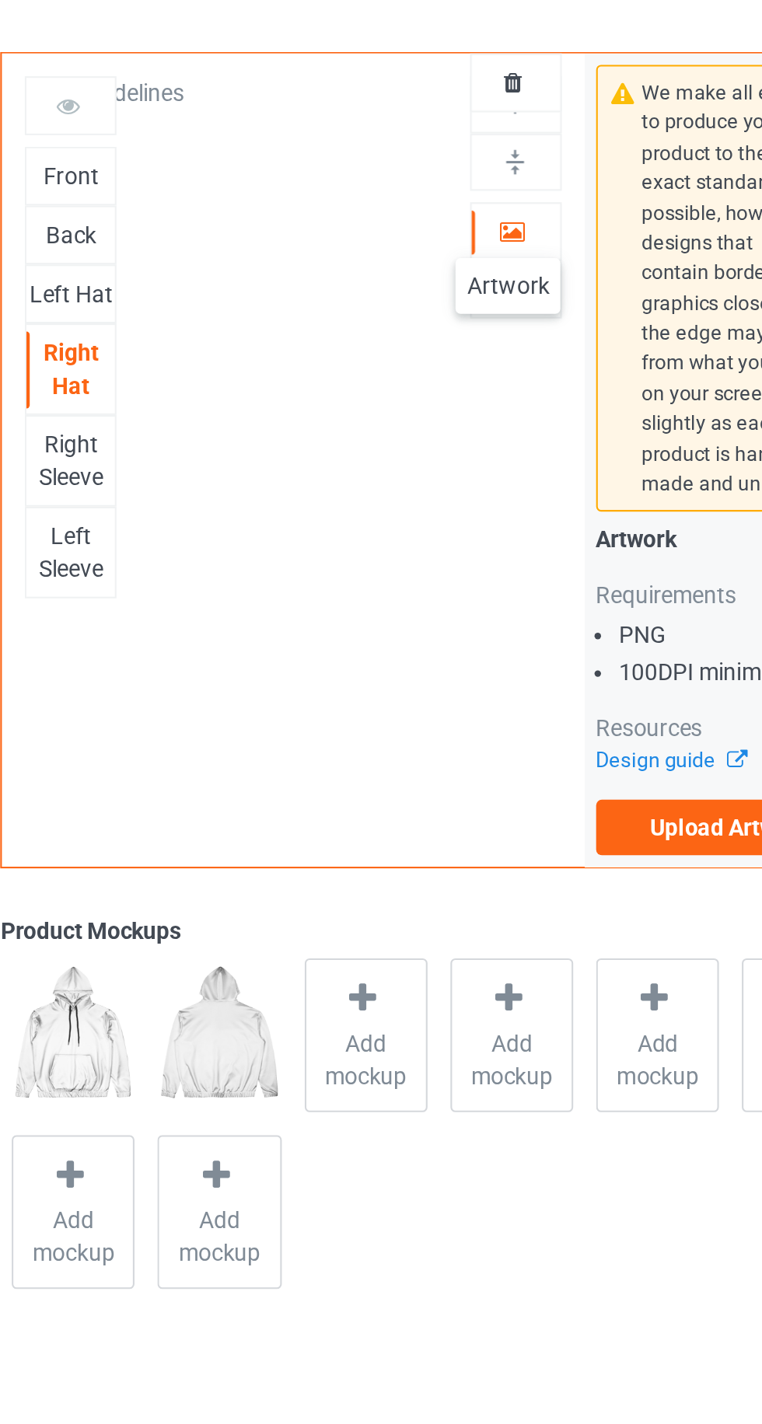
click at [489, 159] on icon at bounding box center [489, 160] width 13 height 11
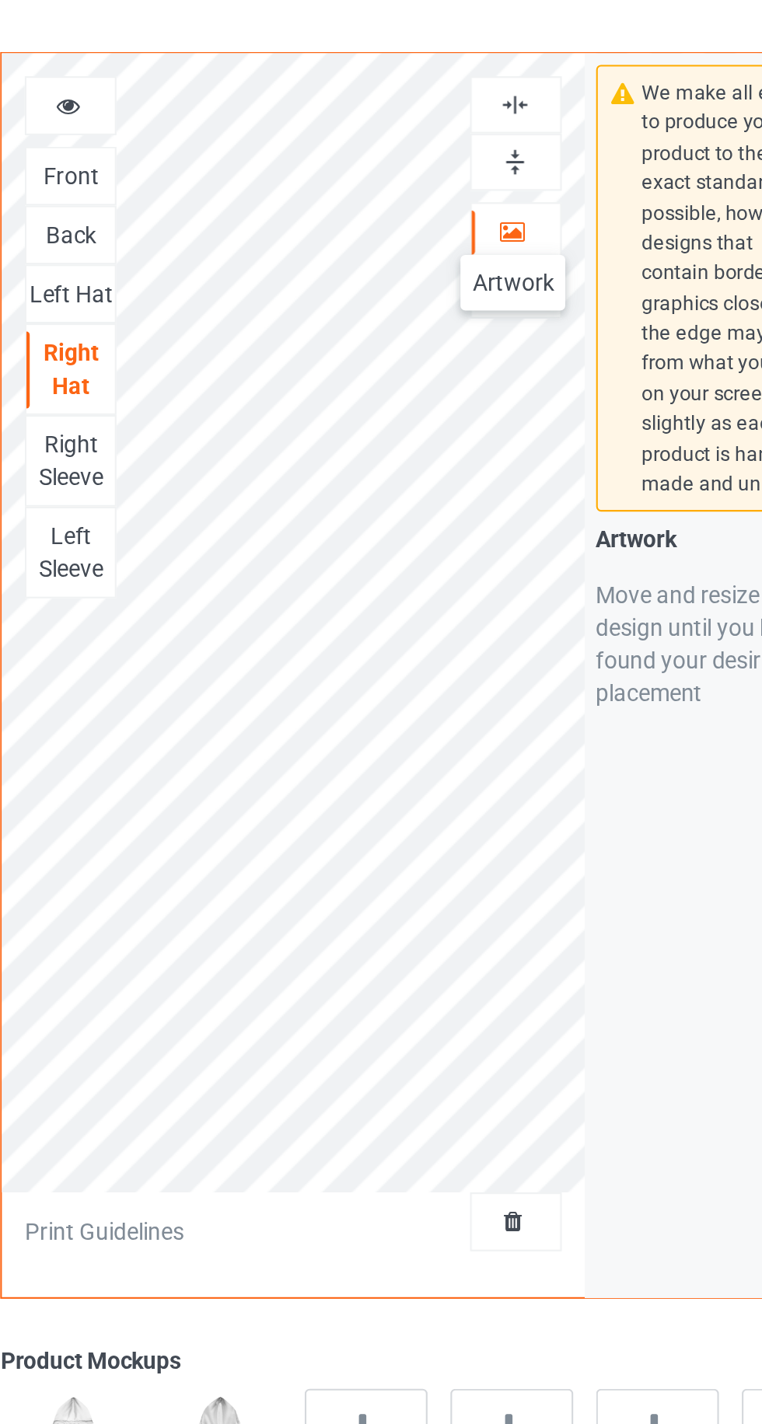
click at [497, 135] on img at bounding box center [490, 130] width 15 height 15
click at [496, 99] on img at bounding box center [490, 103] width 15 height 15
click at [277, 104] on icon at bounding box center [277, 101] width 13 height 11
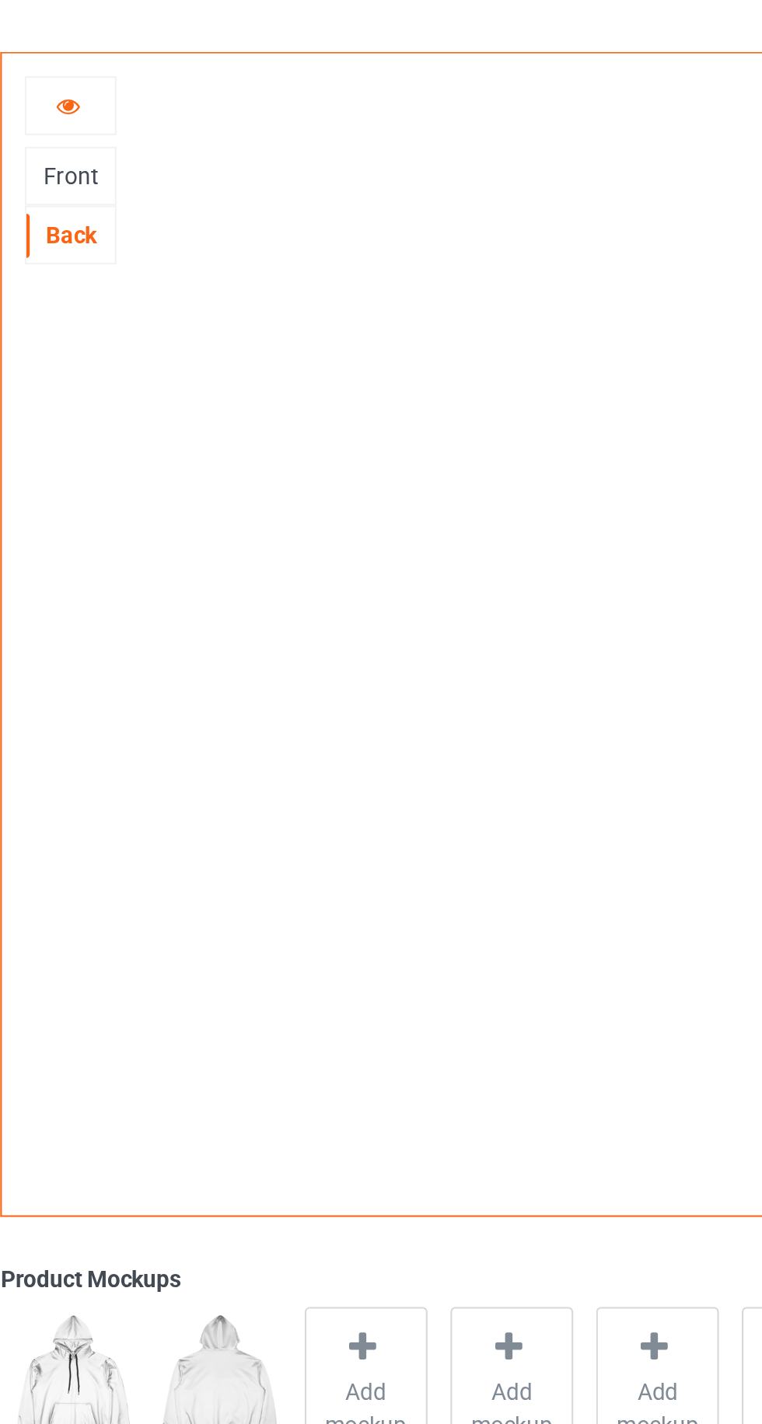
click at [284, 129] on div "Front" at bounding box center [279, 137] width 42 height 16
